Goal: Task Accomplishment & Management: Complete application form

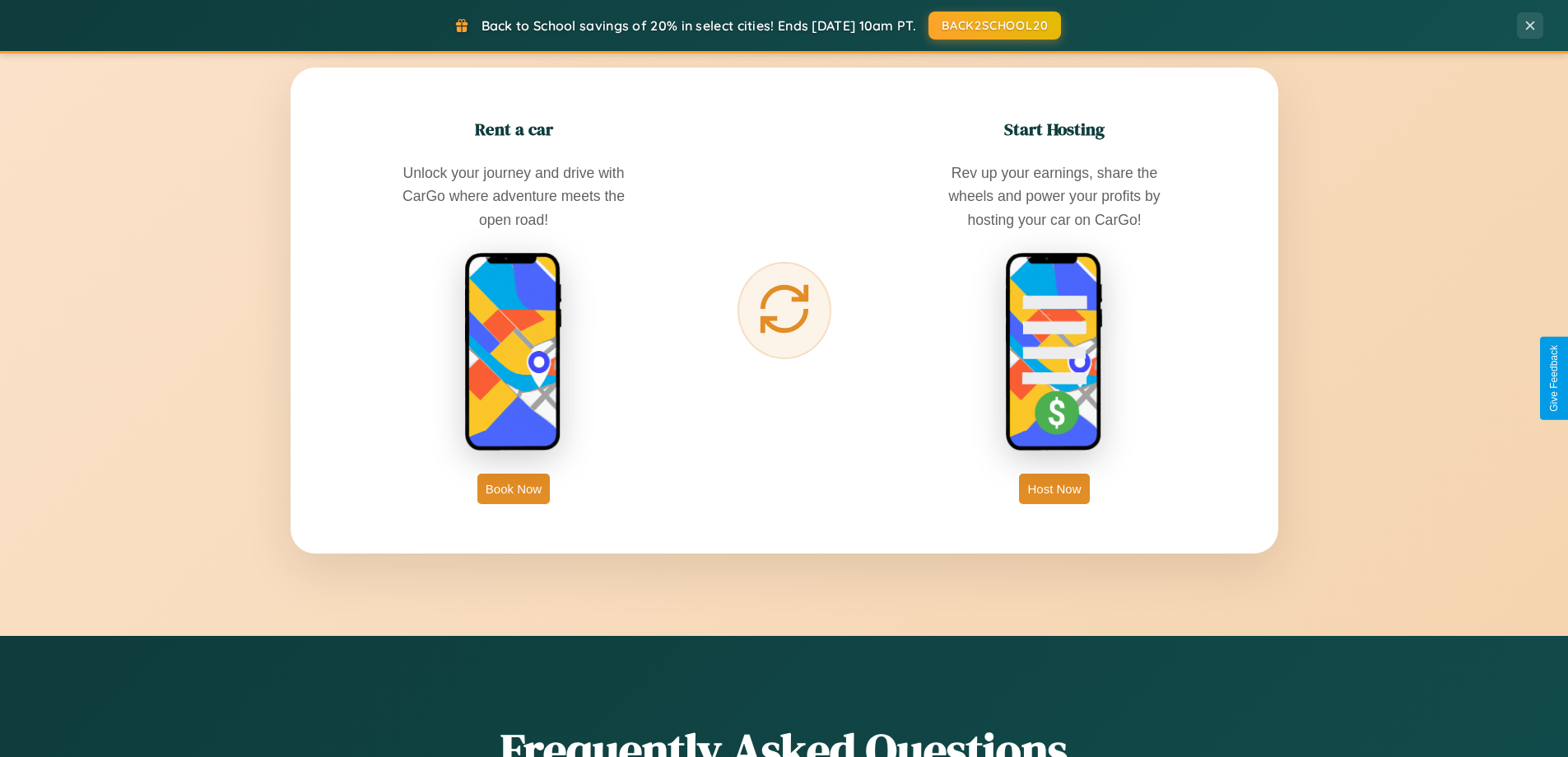
scroll to position [3168, 0]
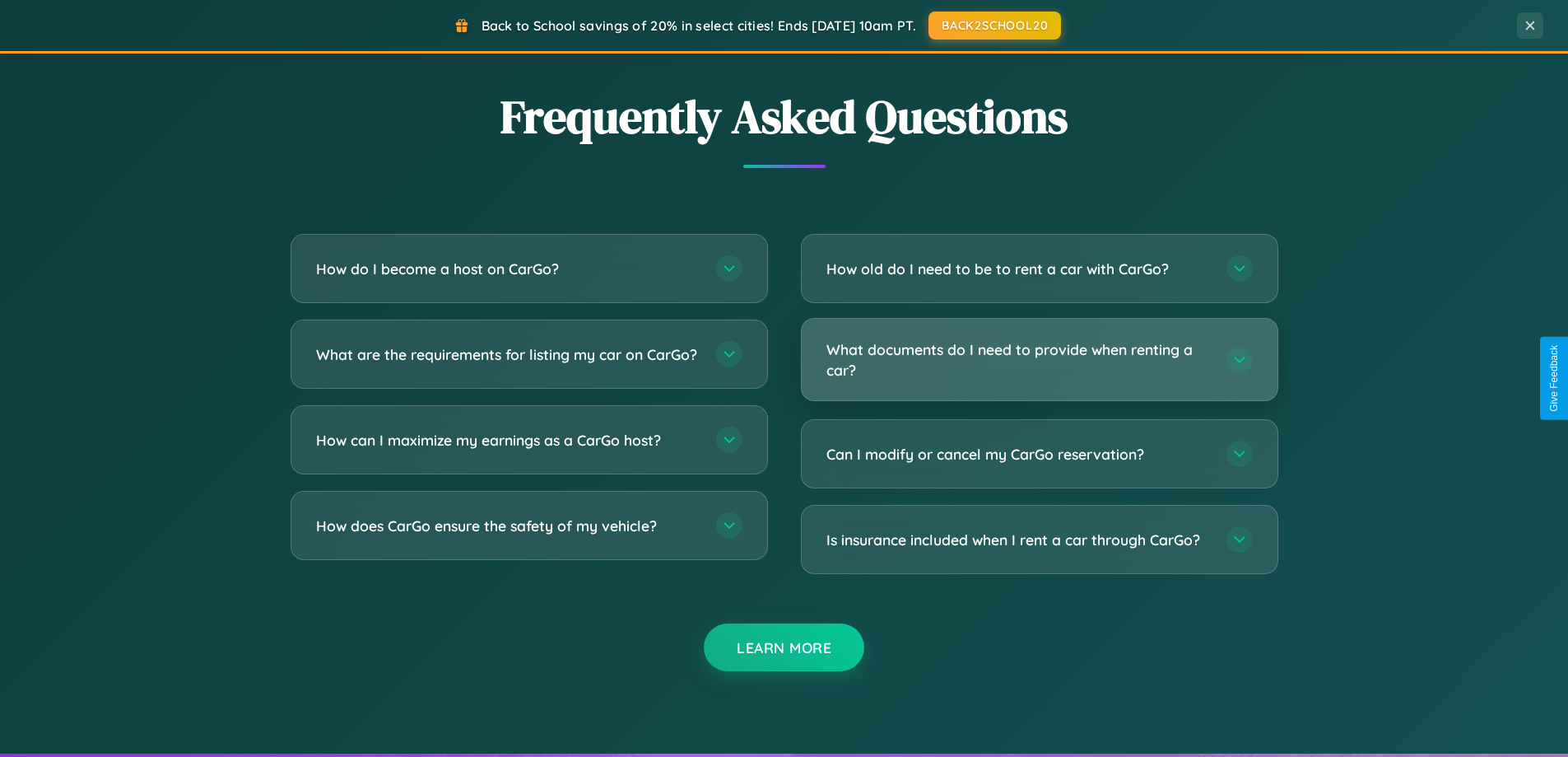
click at [1039, 360] on h3 "What documents do I need to provide when renting a car?" at bounding box center [1018, 359] width 384 height 41
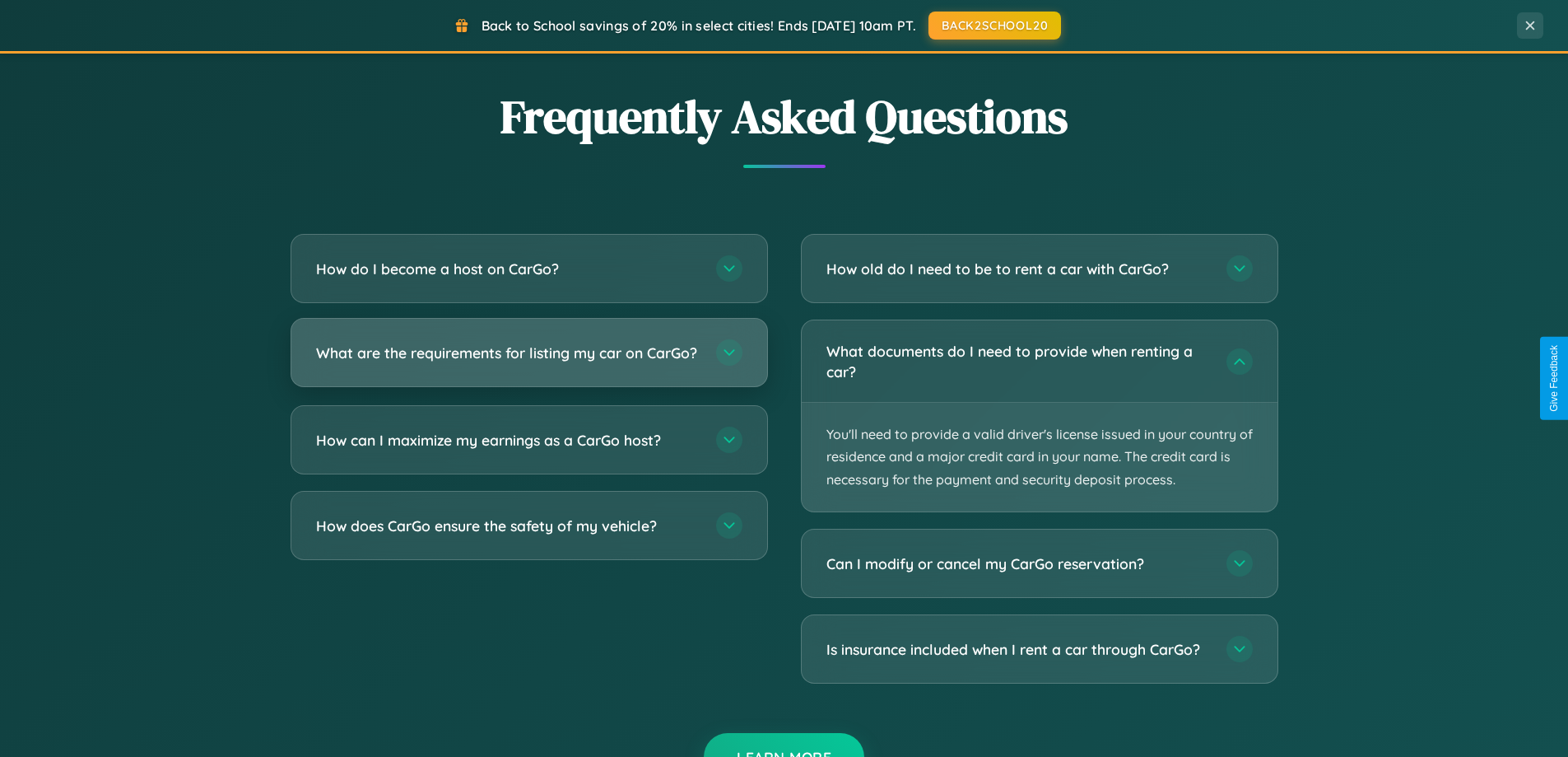
click at [528, 360] on h3 "What are the requirements for listing my car on CarGo?" at bounding box center [508, 352] width 384 height 21
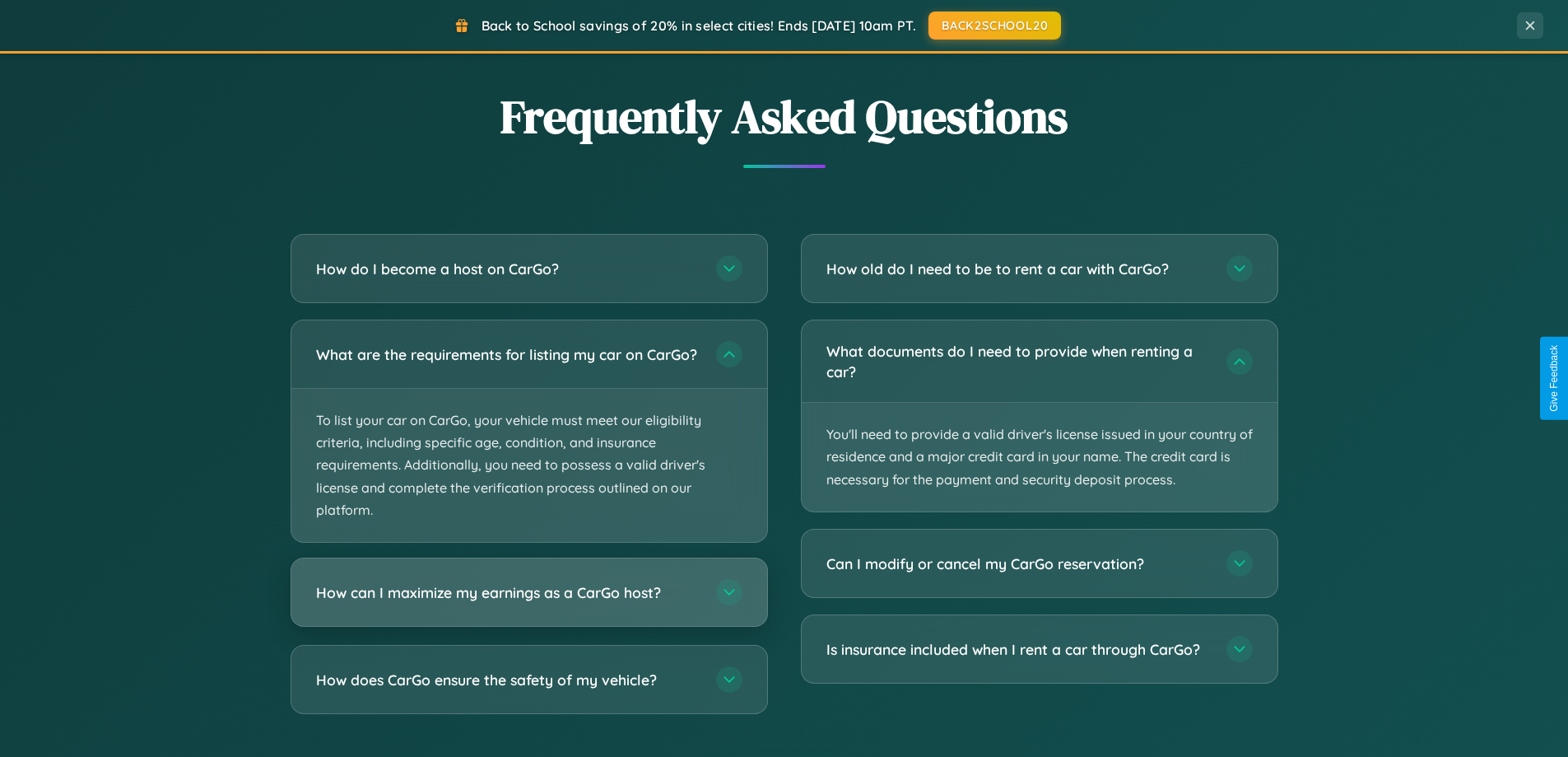
click at [528, 603] on h3 "How can I maximize my earnings as a CarGo host?" at bounding box center [508, 592] width 384 height 21
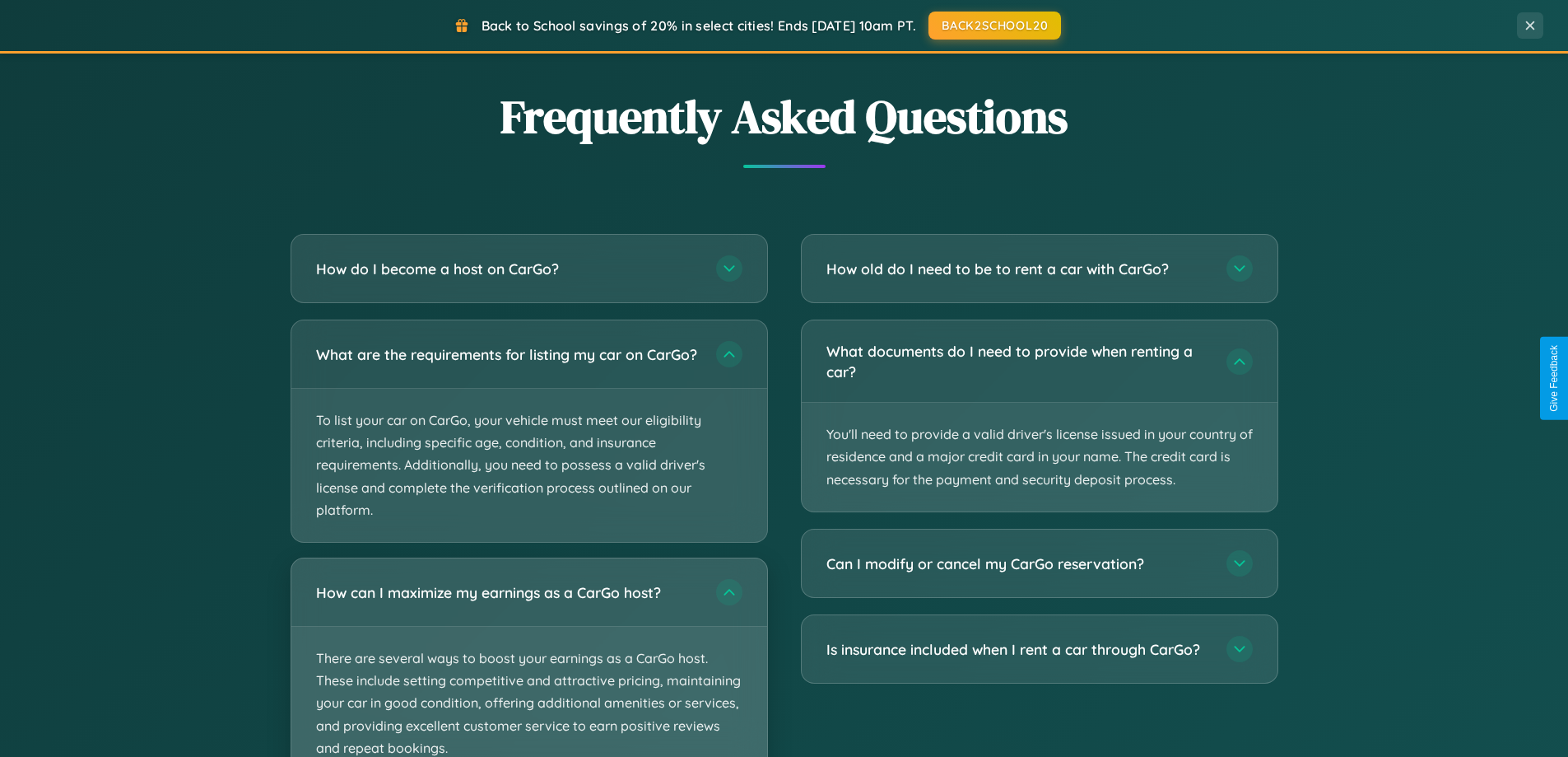
click at [528, 664] on p "There are several ways to boost your earnings as a CarGo host. These include se…" at bounding box center [529, 704] width 476 height 154
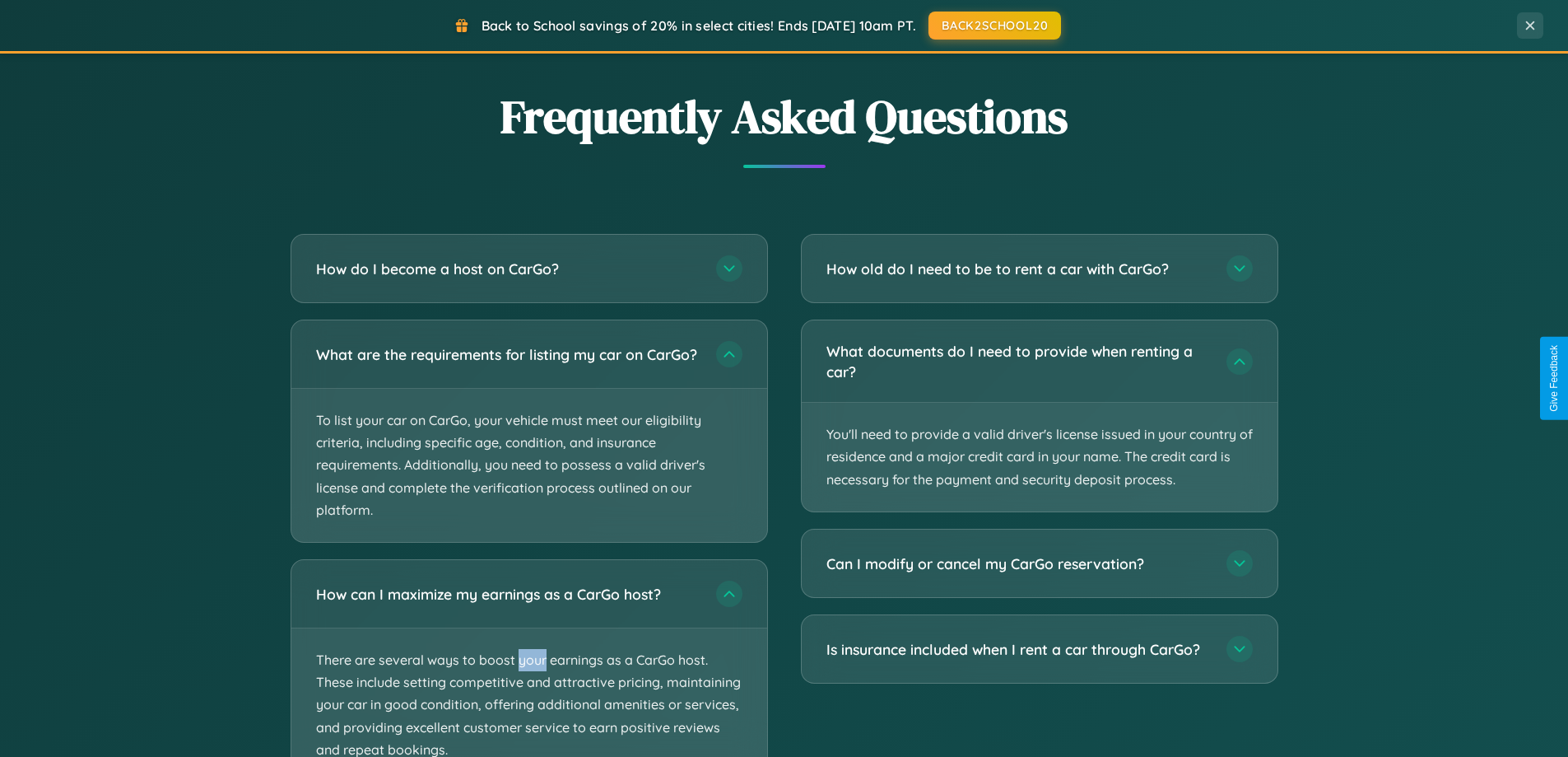
scroll to position [0, 0]
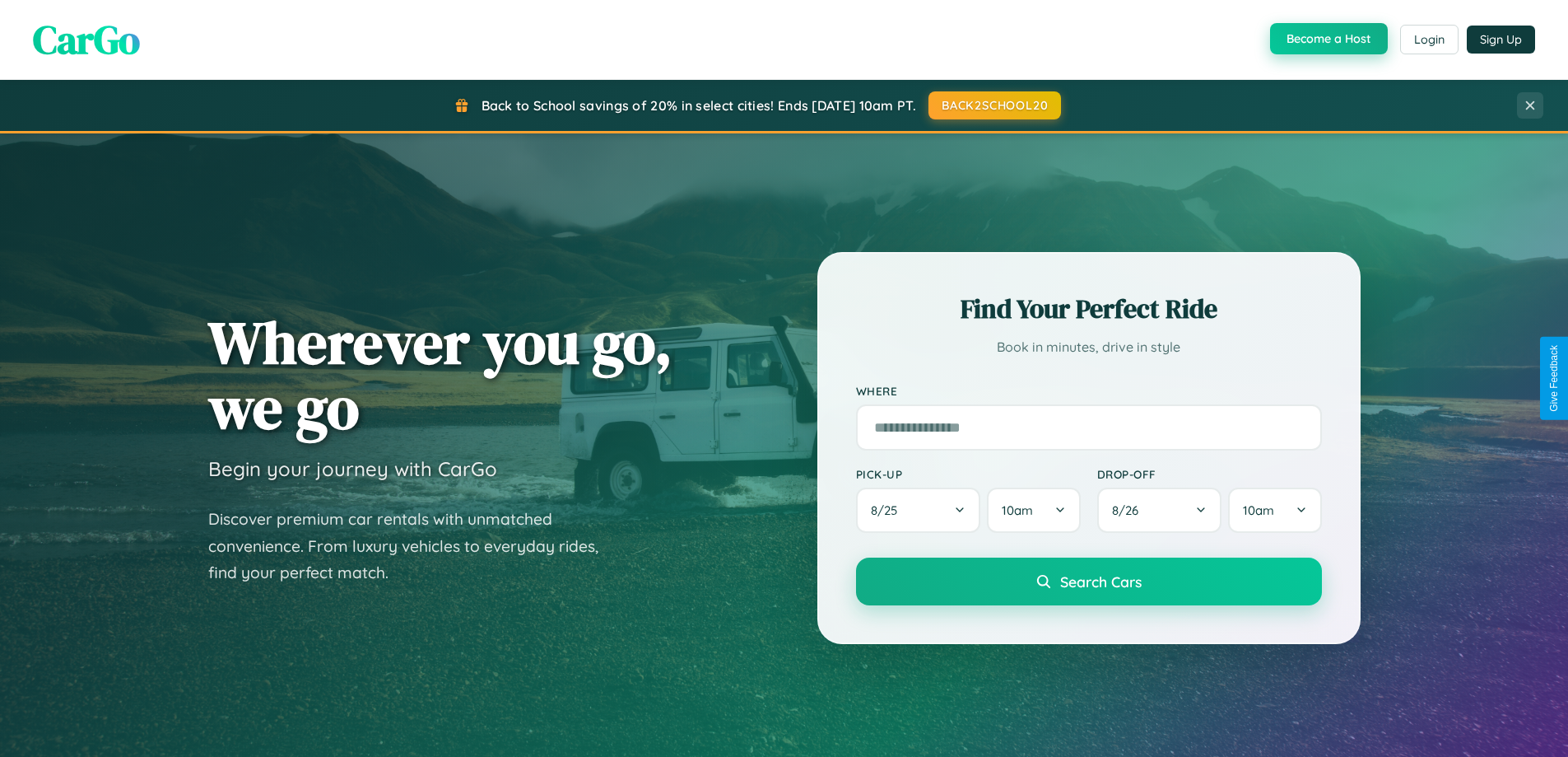
click at [1327, 39] on button "Become a Host" at bounding box center [1329, 39] width 117 height 32
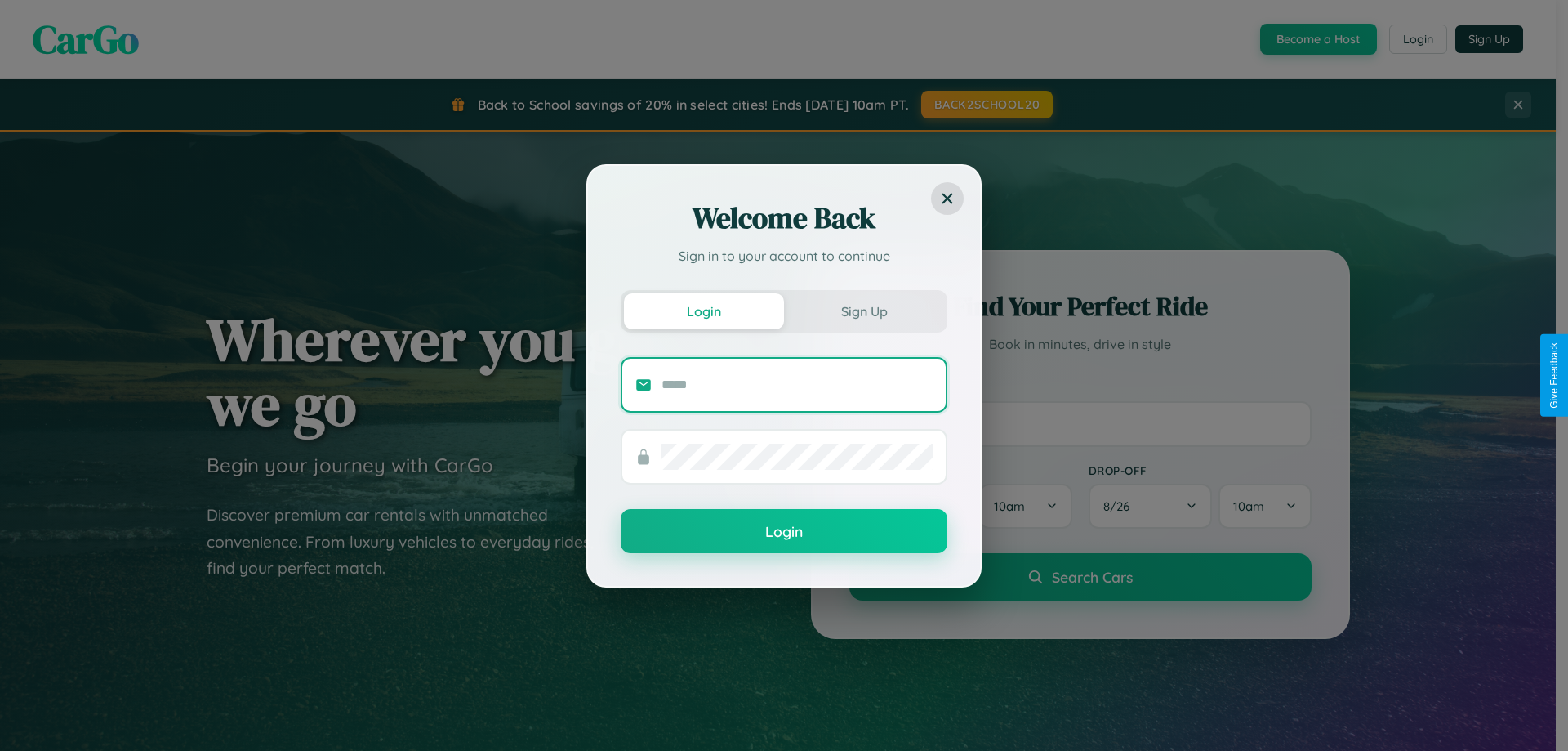
click at [797, 384] on input "text" at bounding box center [797, 384] width 271 height 26
type input "**********"
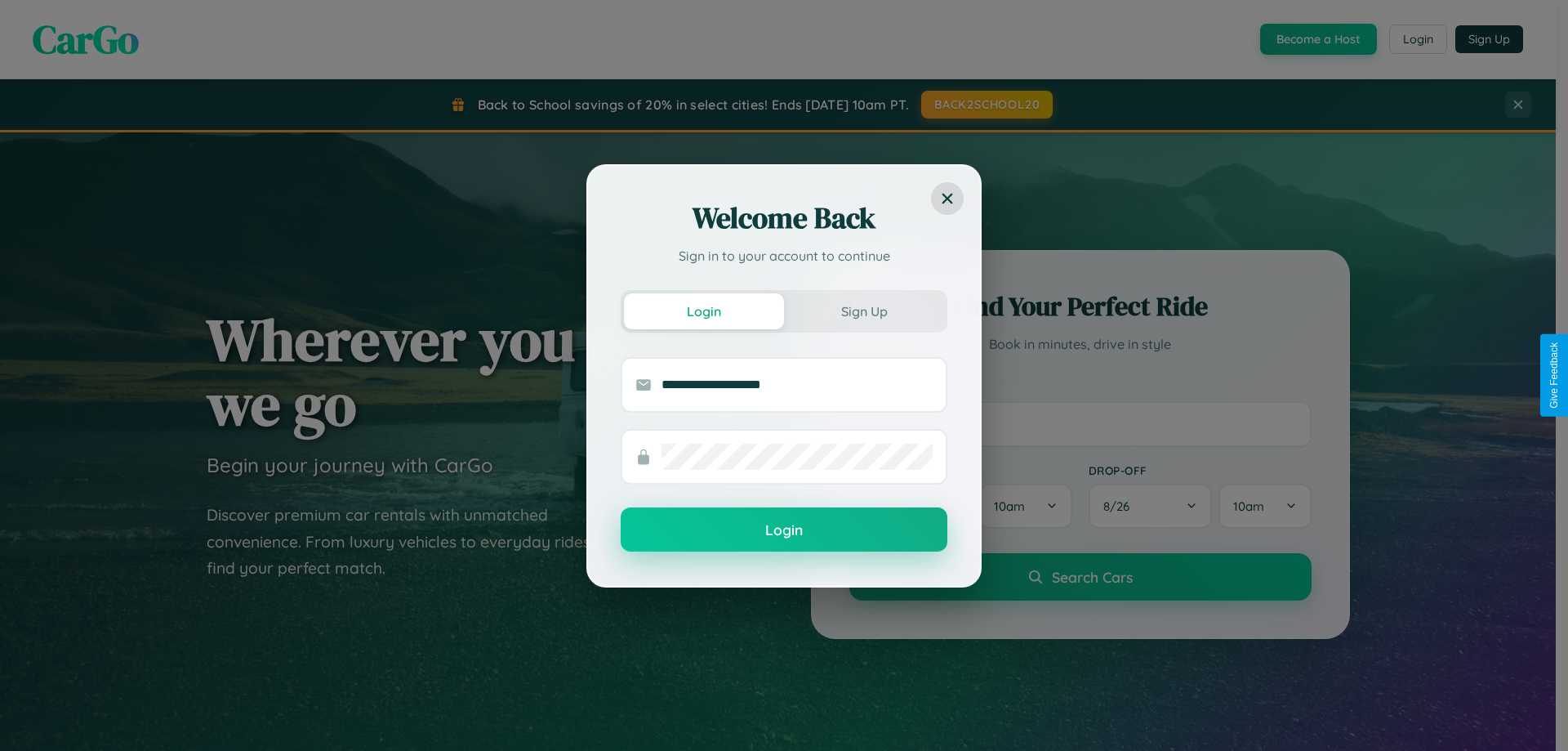
click at [784, 530] on button "Login" at bounding box center [784, 529] width 327 height 44
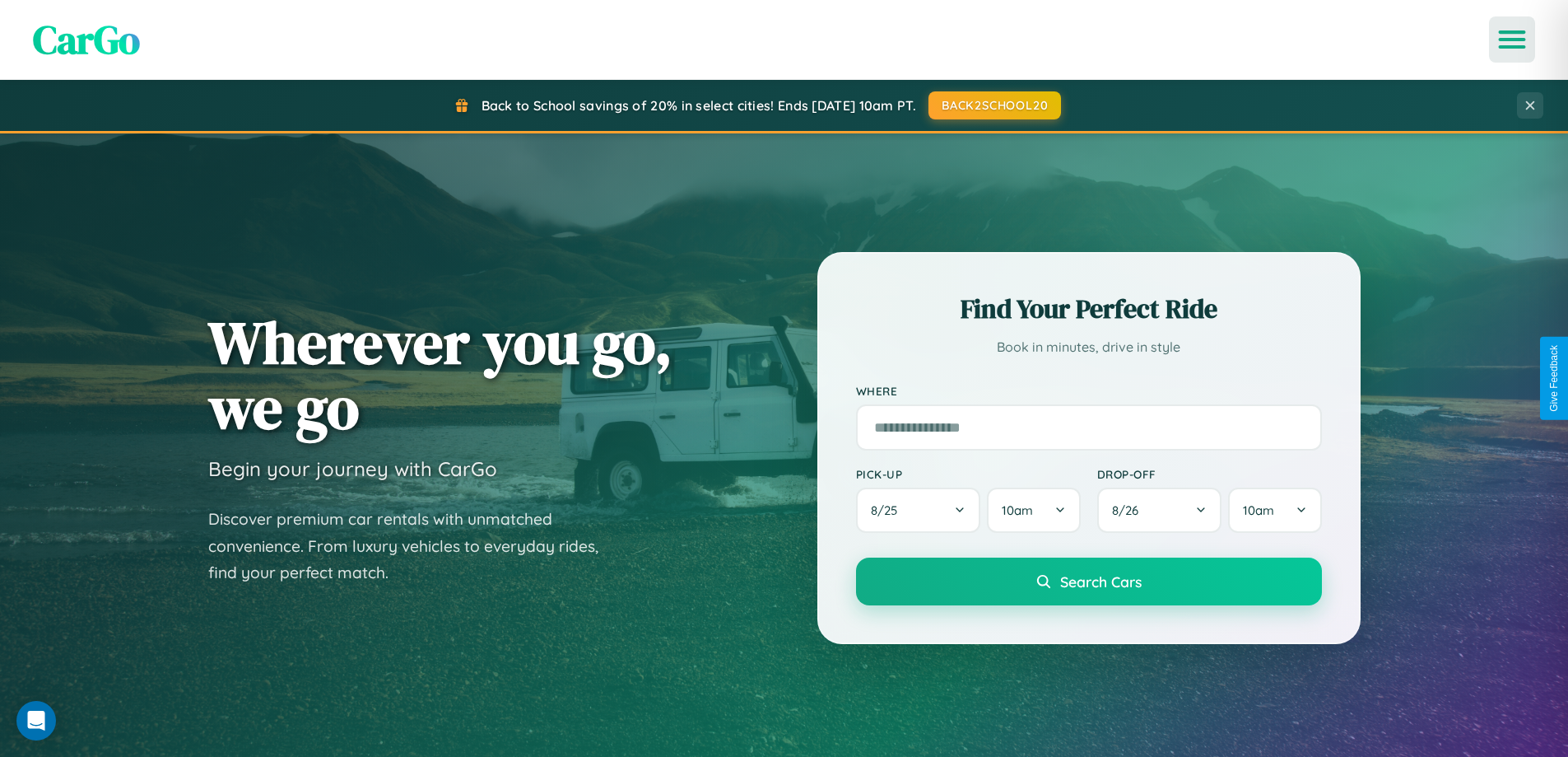
click at [1512, 40] on icon "Open menu" at bounding box center [1512, 40] width 23 height 14
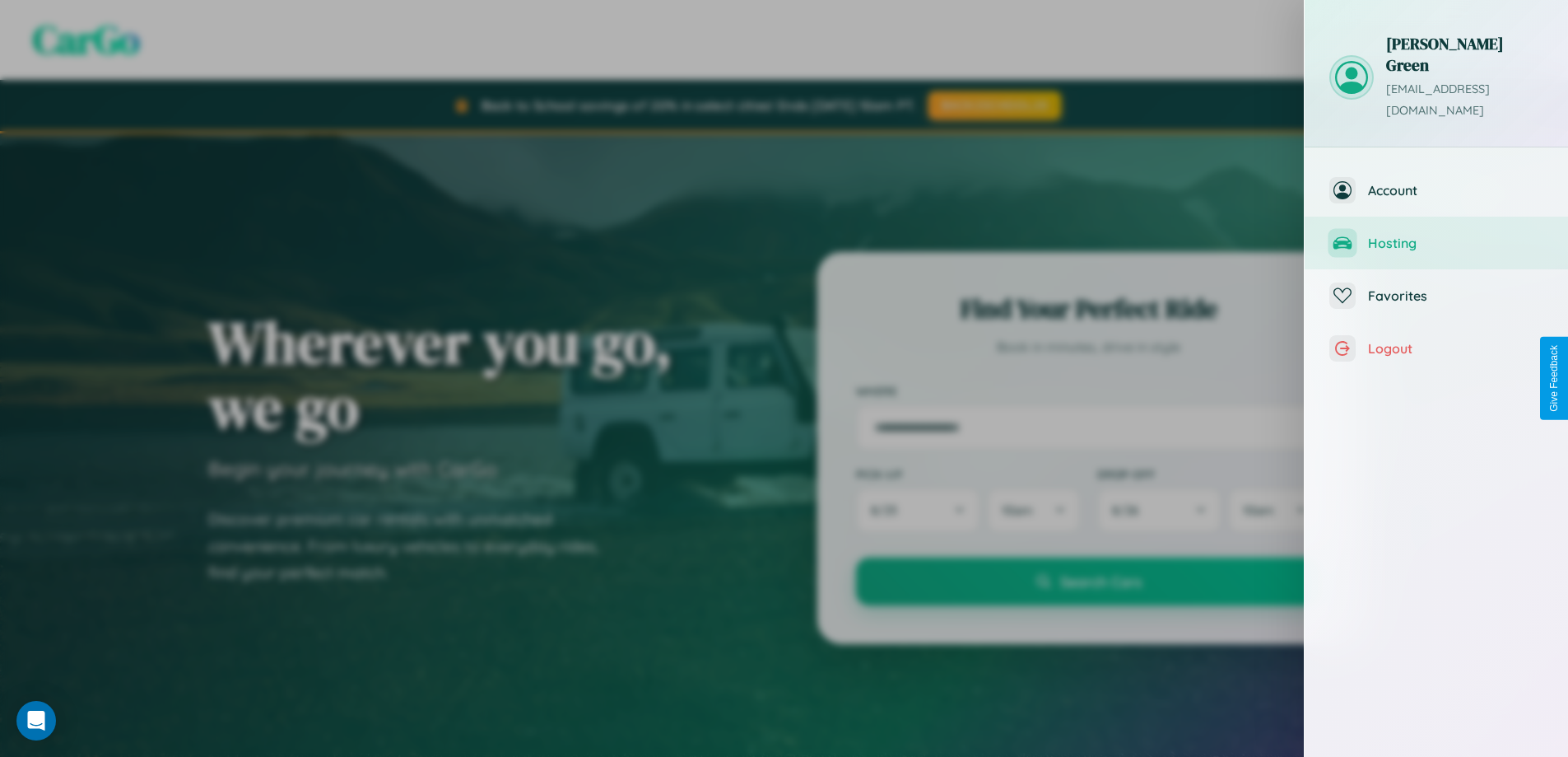
click at [1436, 235] on span "Hosting" at bounding box center [1456, 243] width 175 height 16
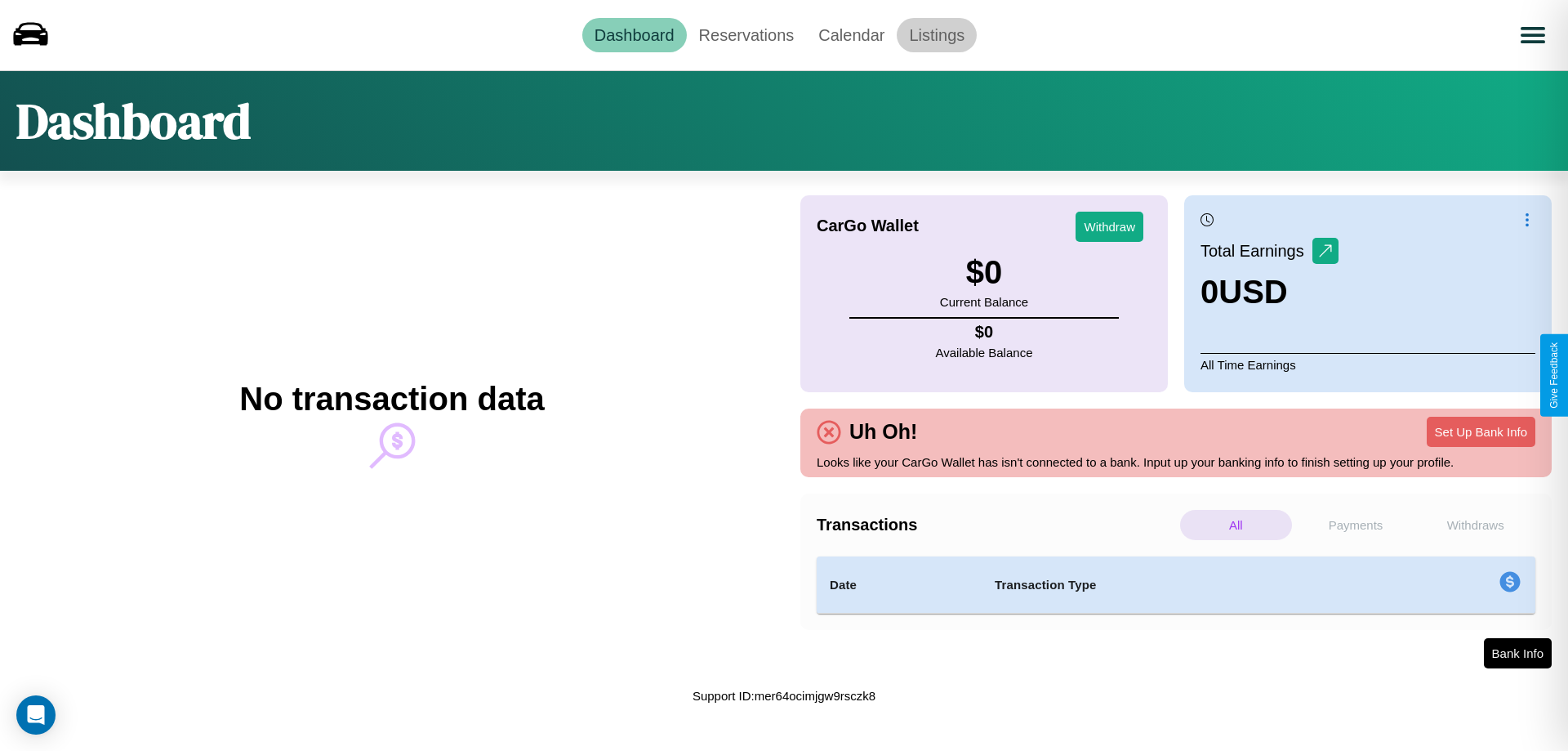
click at [936, 34] on link "Listings" at bounding box center [936, 35] width 80 height 34
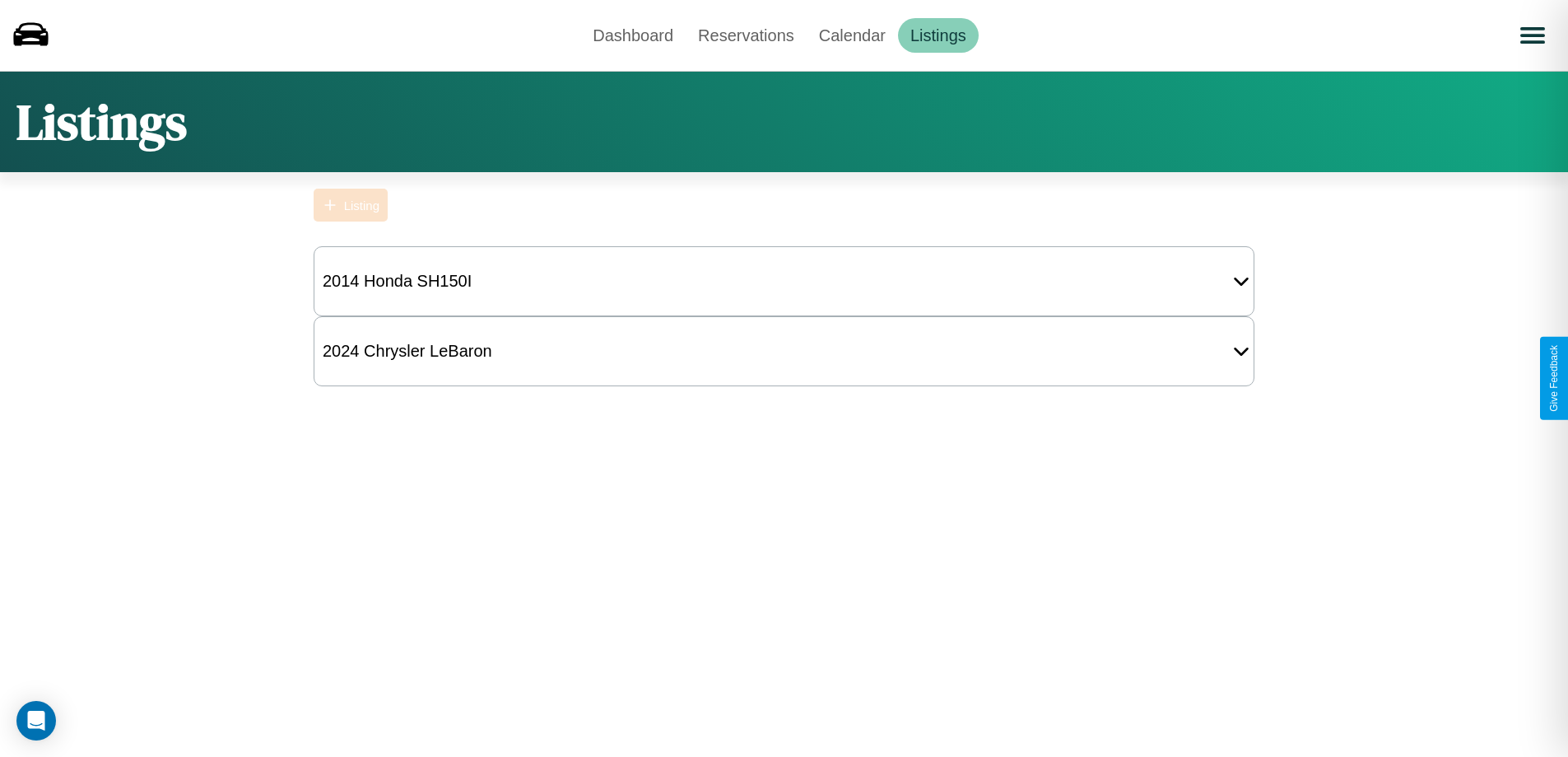
click at [350, 205] on div "Listing" at bounding box center [361, 205] width 35 height 14
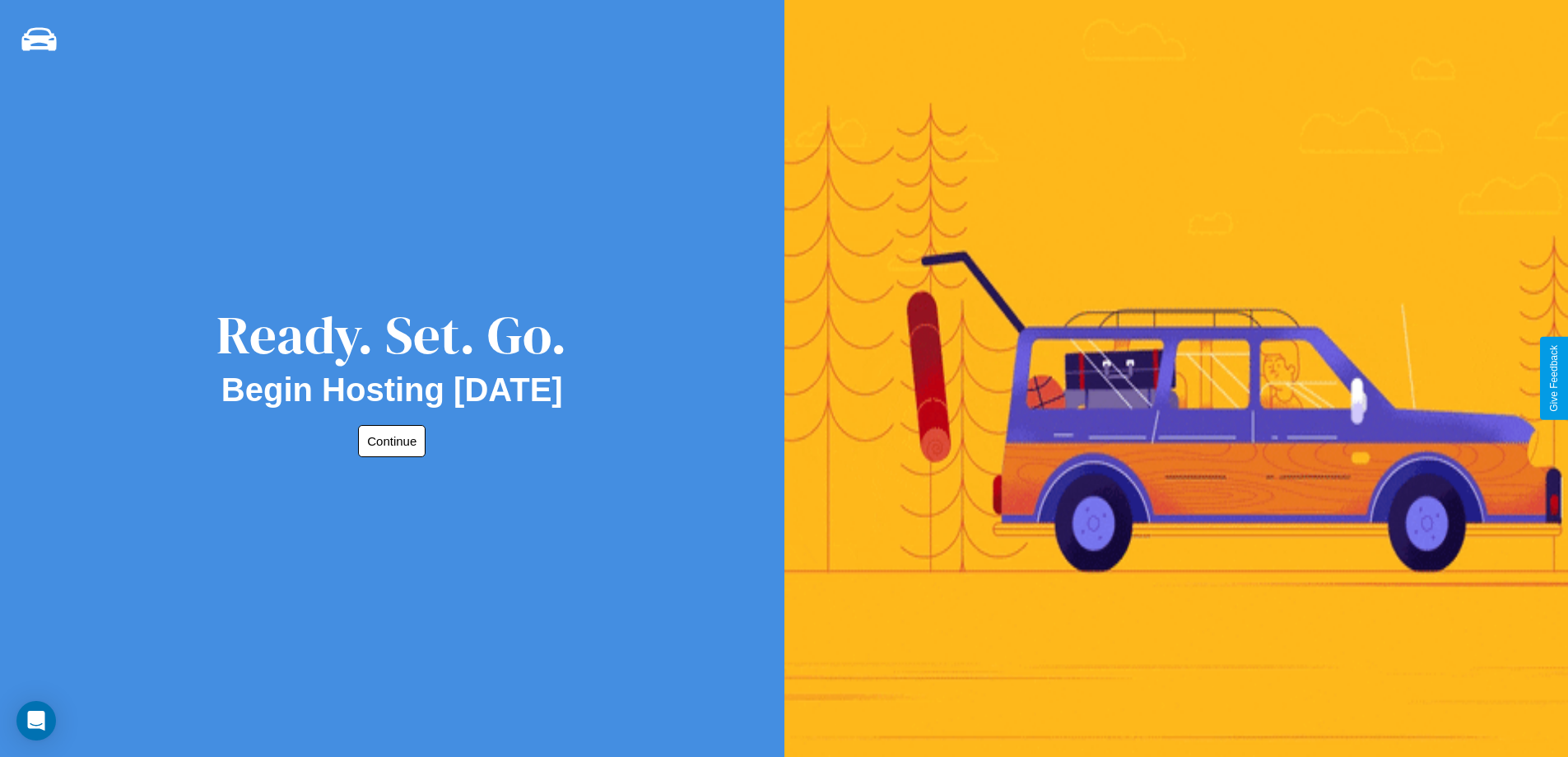
click at [388, 441] on button "Continue" at bounding box center [391, 441] width 68 height 33
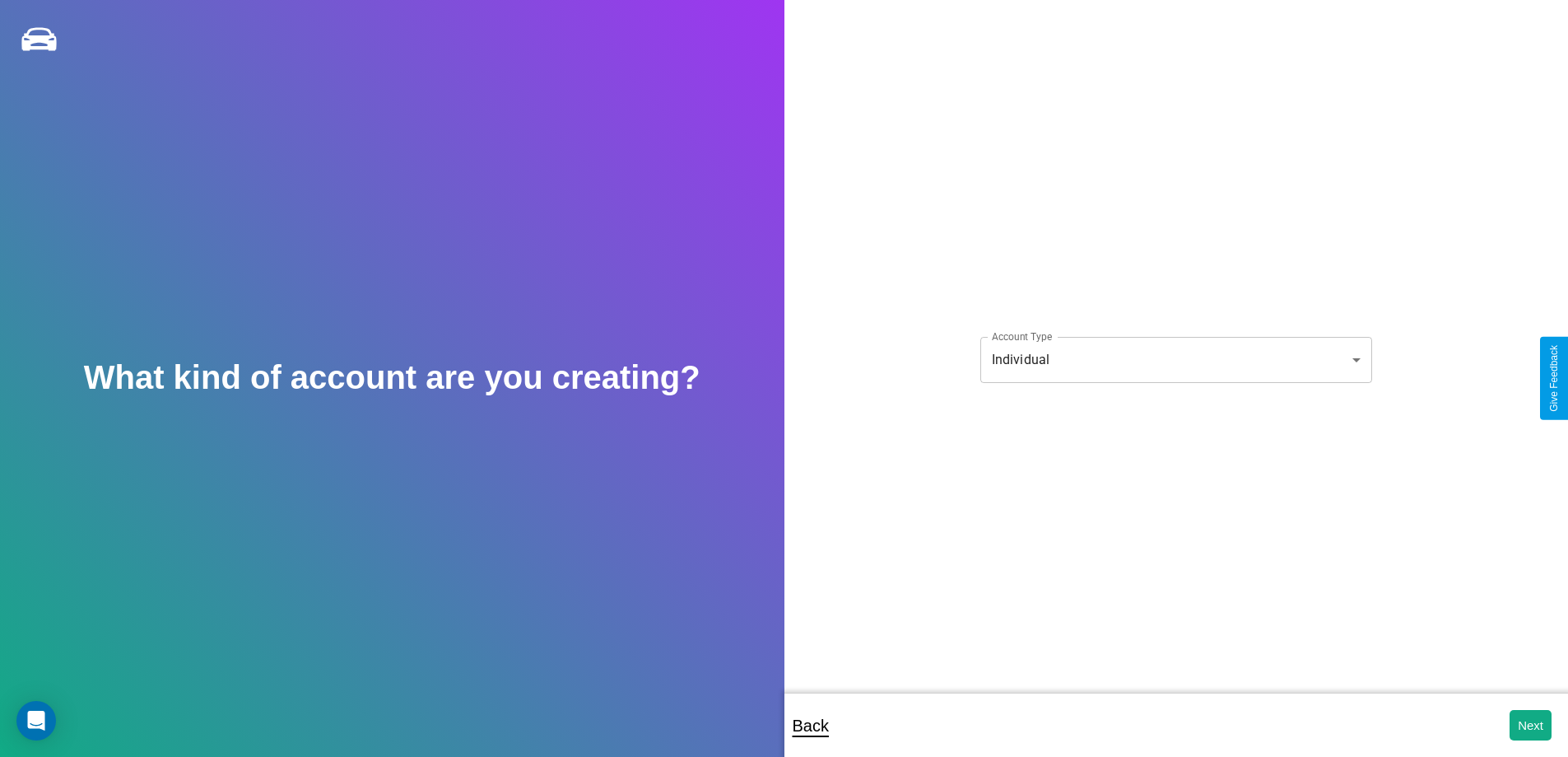
click at [1175, 359] on body "**********" at bounding box center [784, 389] width 1568 height 779
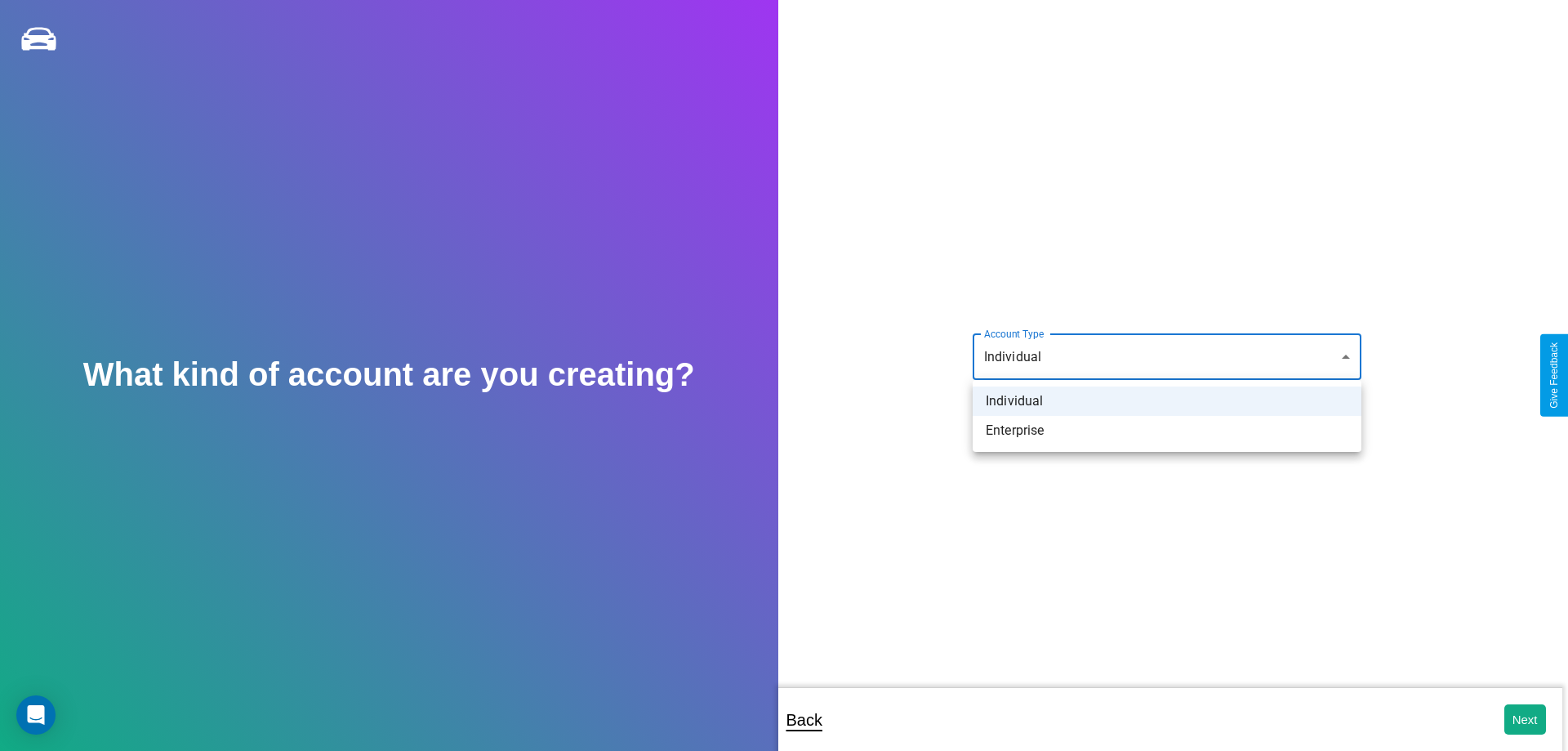
click at [1167, 401] on li "Individual" at bounding box center [1167, 401] width 389 height 30
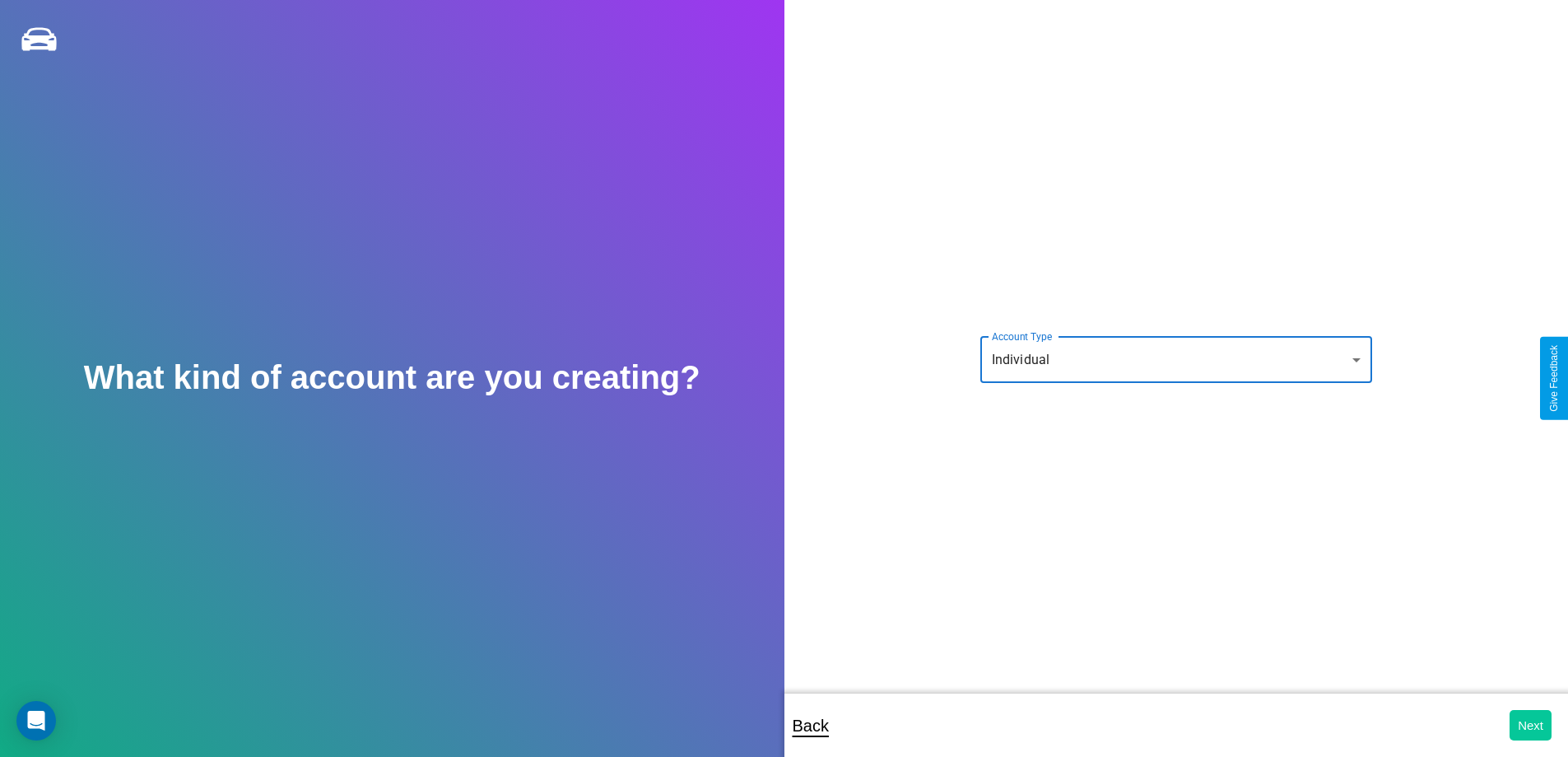
click at [1530, 724] on button "Next" at bounding box center [1530, 725] width 42 height 31
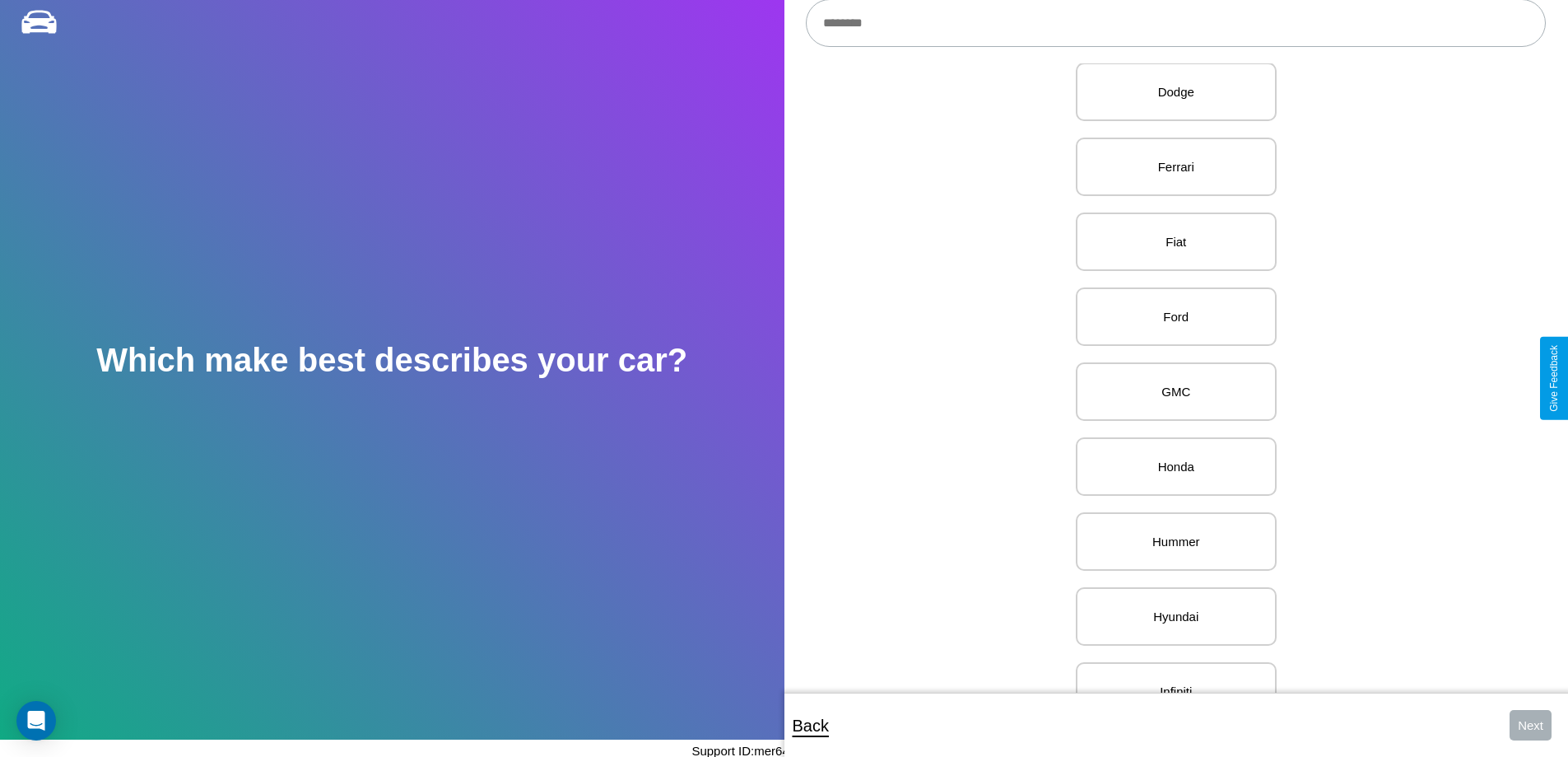
scroll to position [788, 0]
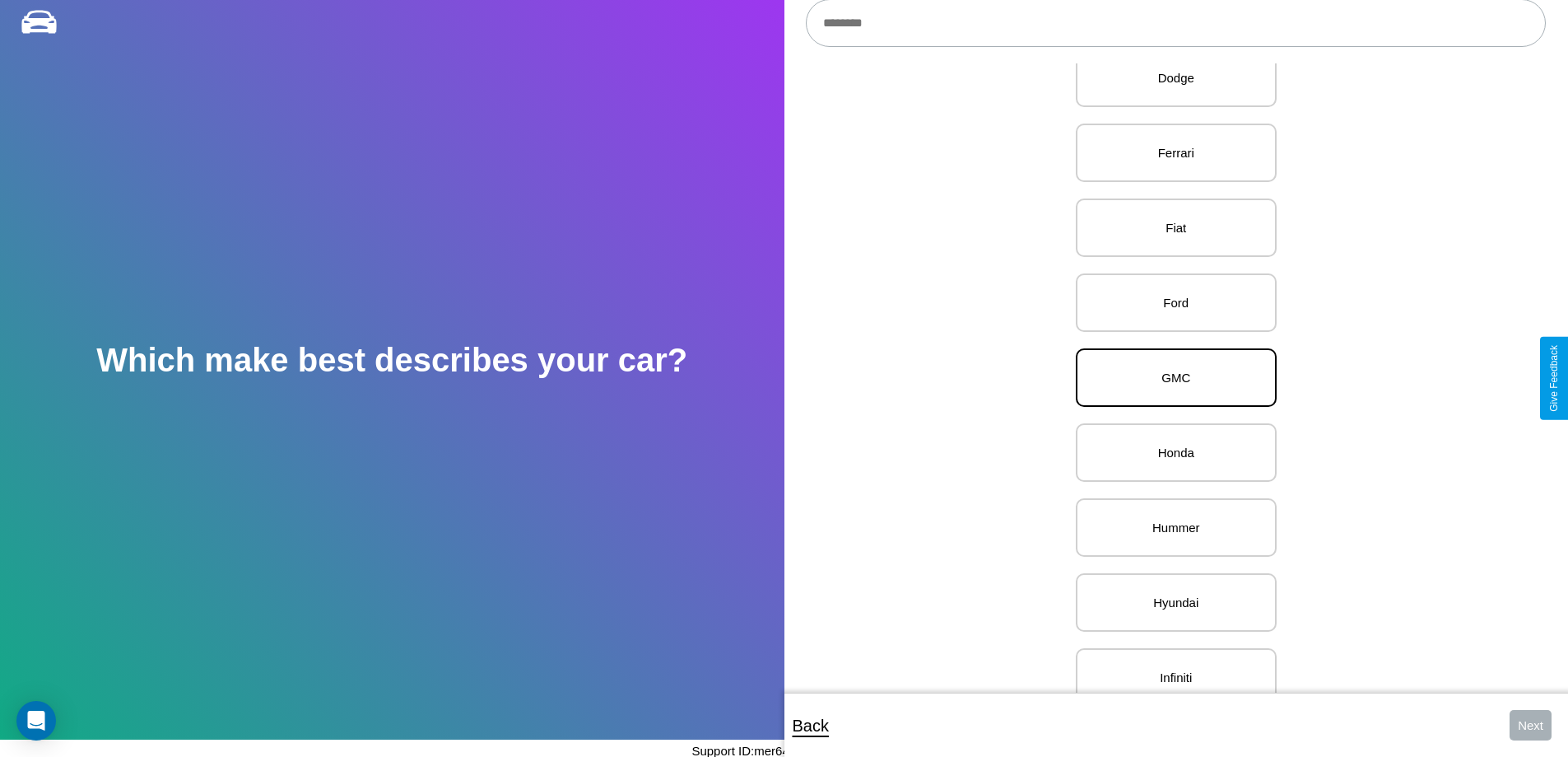
click at [1170, 378] on p "GMC" at bounding box center [1176, 378] width 164 height 23
click at [1530, 724] on button "Next" at bounding box center [1530, 725] width 42 height 31
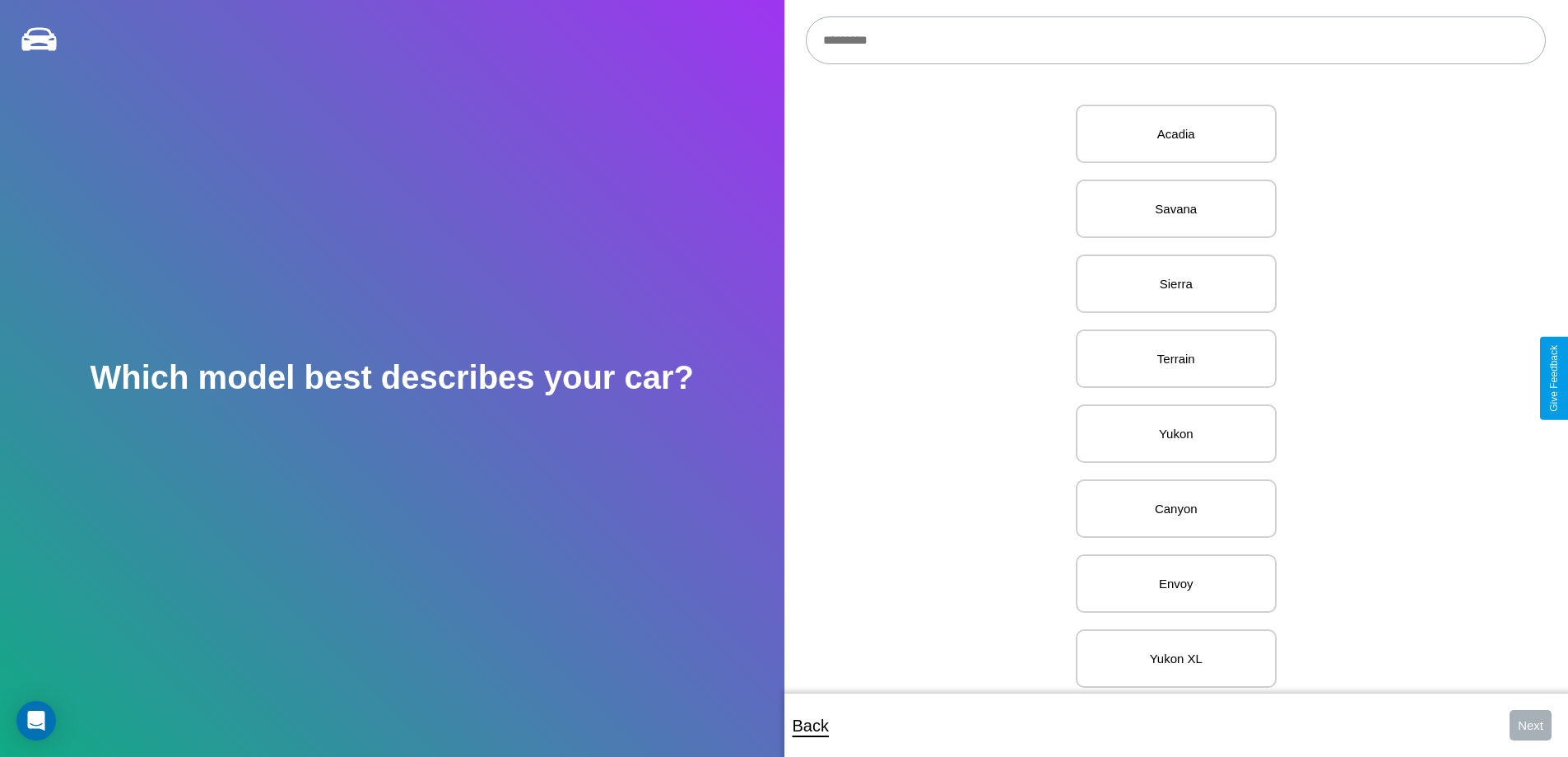
click at [1175, 41] on input "text" at bounding box center [1175, 40] width 740 height 48
type input "**********"
click at [1170, 135] on p "C/K Pickup" at bounding box center [1176, 134] width 164 height 23
click at [1530, 724] on button "Next" at bounding box center [1530, 725] width 42 height 31
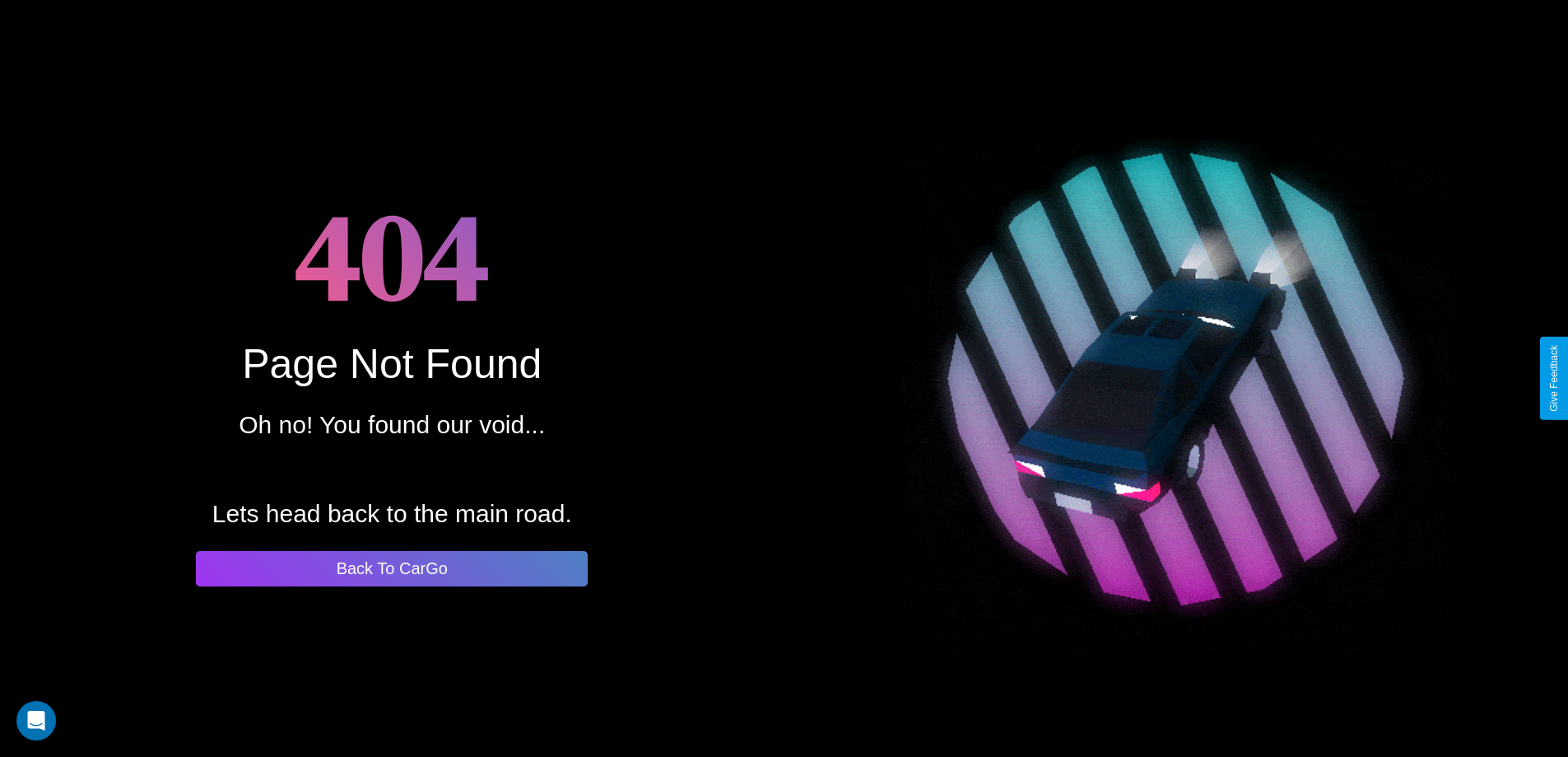
click at [392, 568] on button "Back To CarGo" at bounding box center [392, 568] width 392 height 35
